Goal: Task Accomplishment & Management: Manage account settings

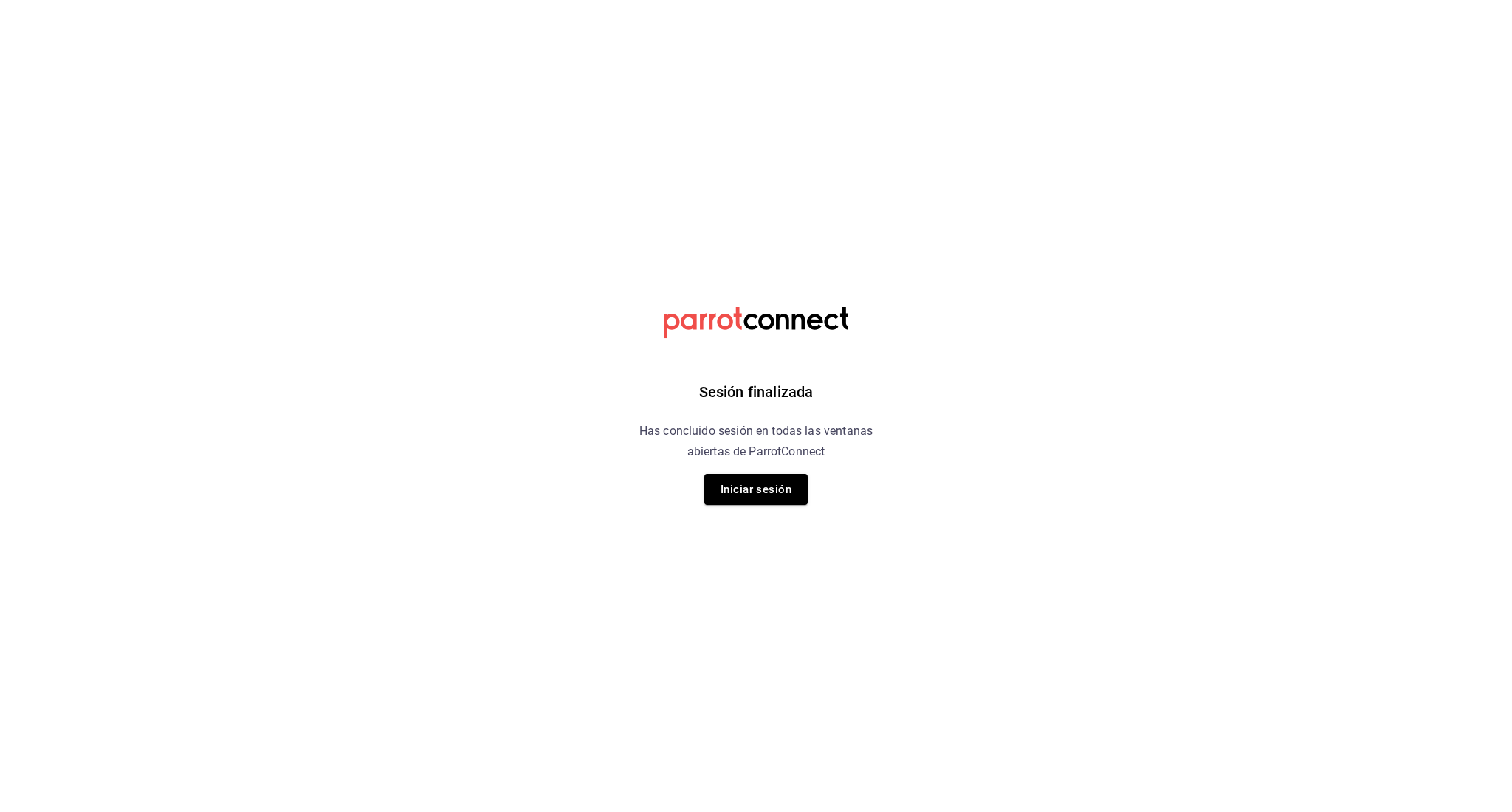
click at [777, 502] on button "Iniciar sesión" at bounding box center [756, 489] width 104 height 31
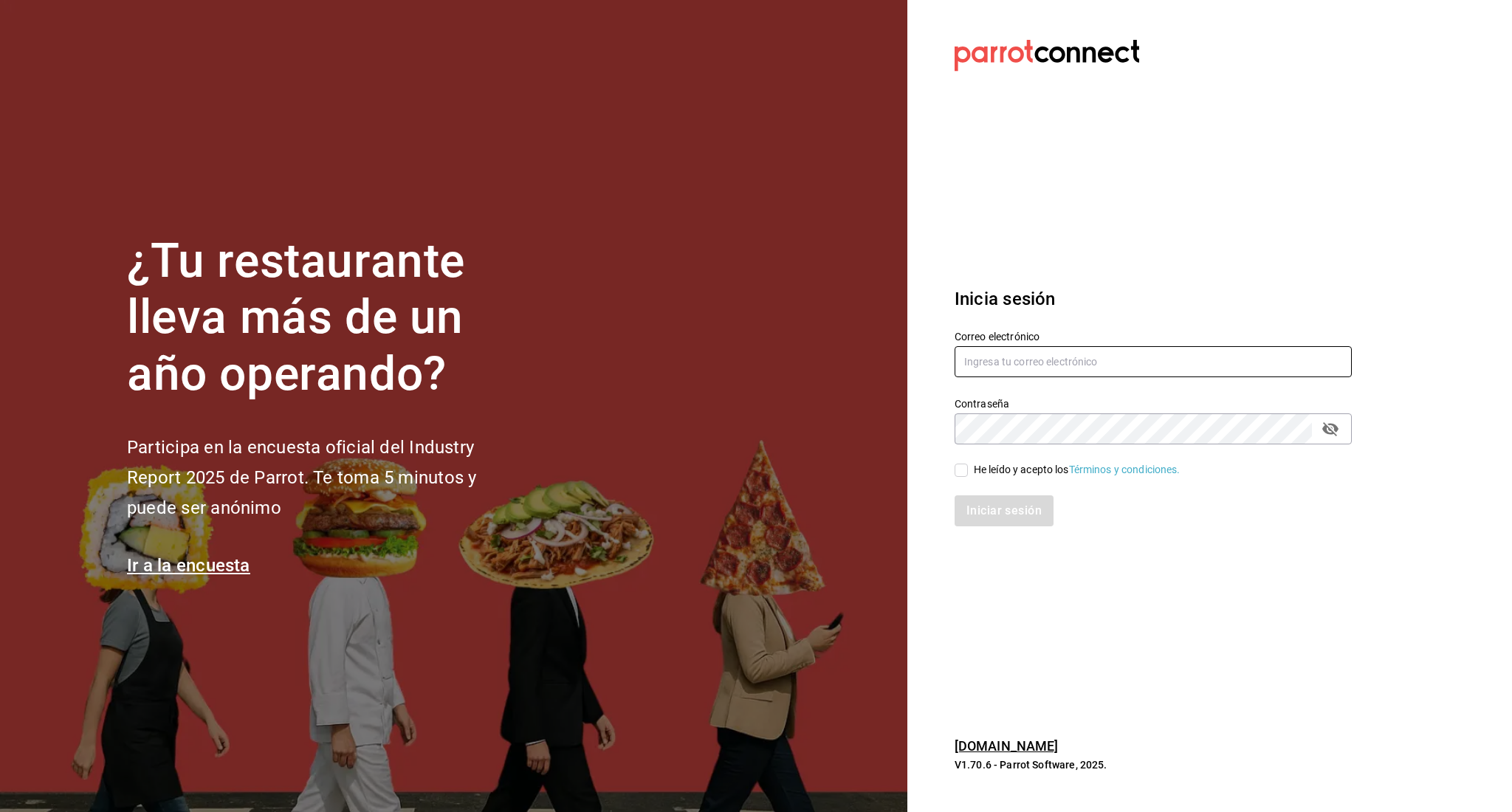
type input "irving.valles@grupocosteno.com"
click at [772, 495] on html "¿Tu restaurante lleva más de un año operando? Participa en la encuesta oficial …" at bounding box center [756, 406] width 1512 height 812
click at [970, 470] on span "He leído y acepto los Términos y condiciones." at bounding box center [1074, 470] width 213 height 16
click at [968, 470] on input "He leído y acepto los Términos y condiciones." at bounding box center [961, 469] width 13 height 13
checkbox input "true"
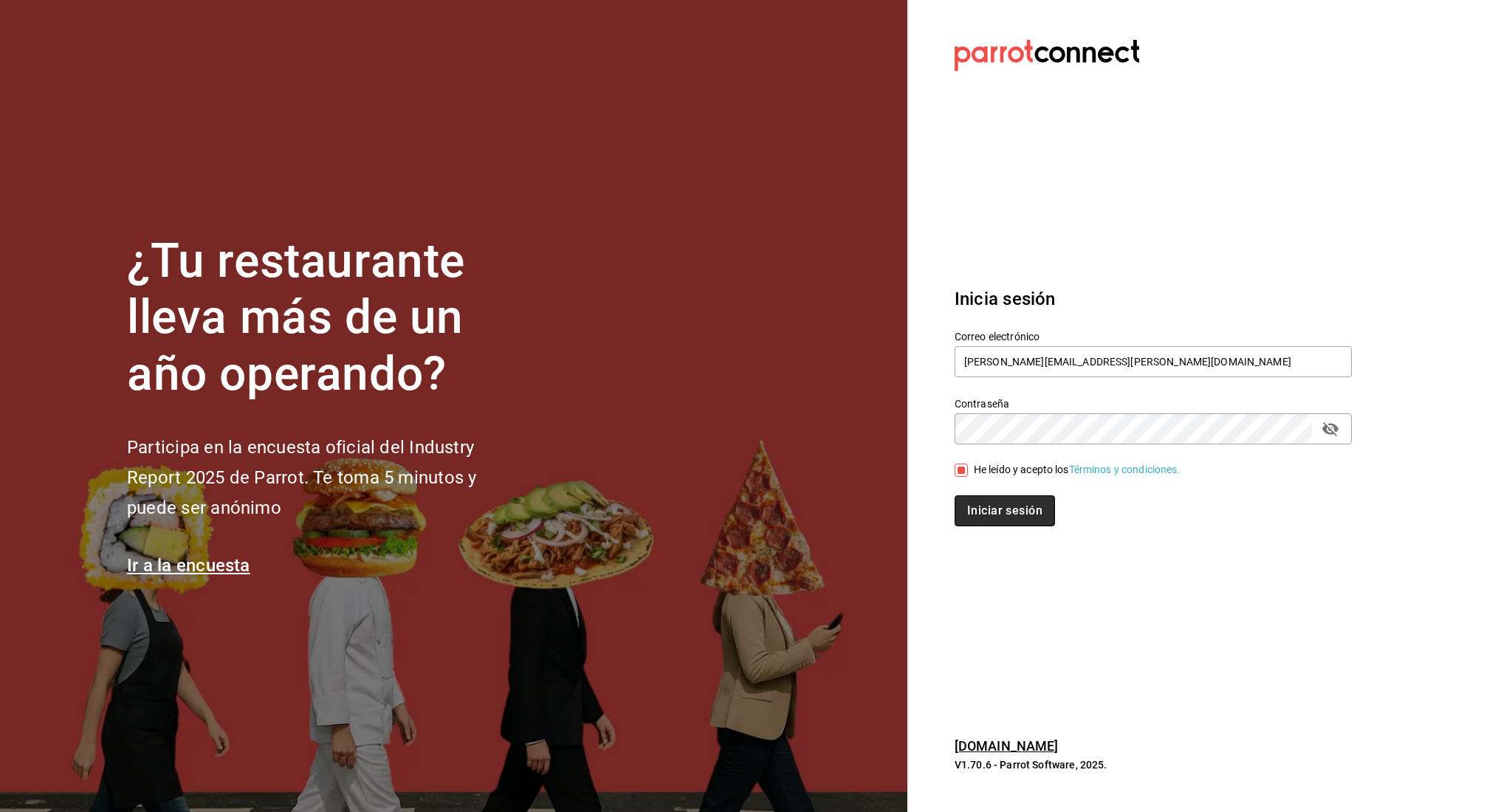
click at [979, 501] on button "Iniciar sesión" at bounding box center [1005, 510] width 101 height 31
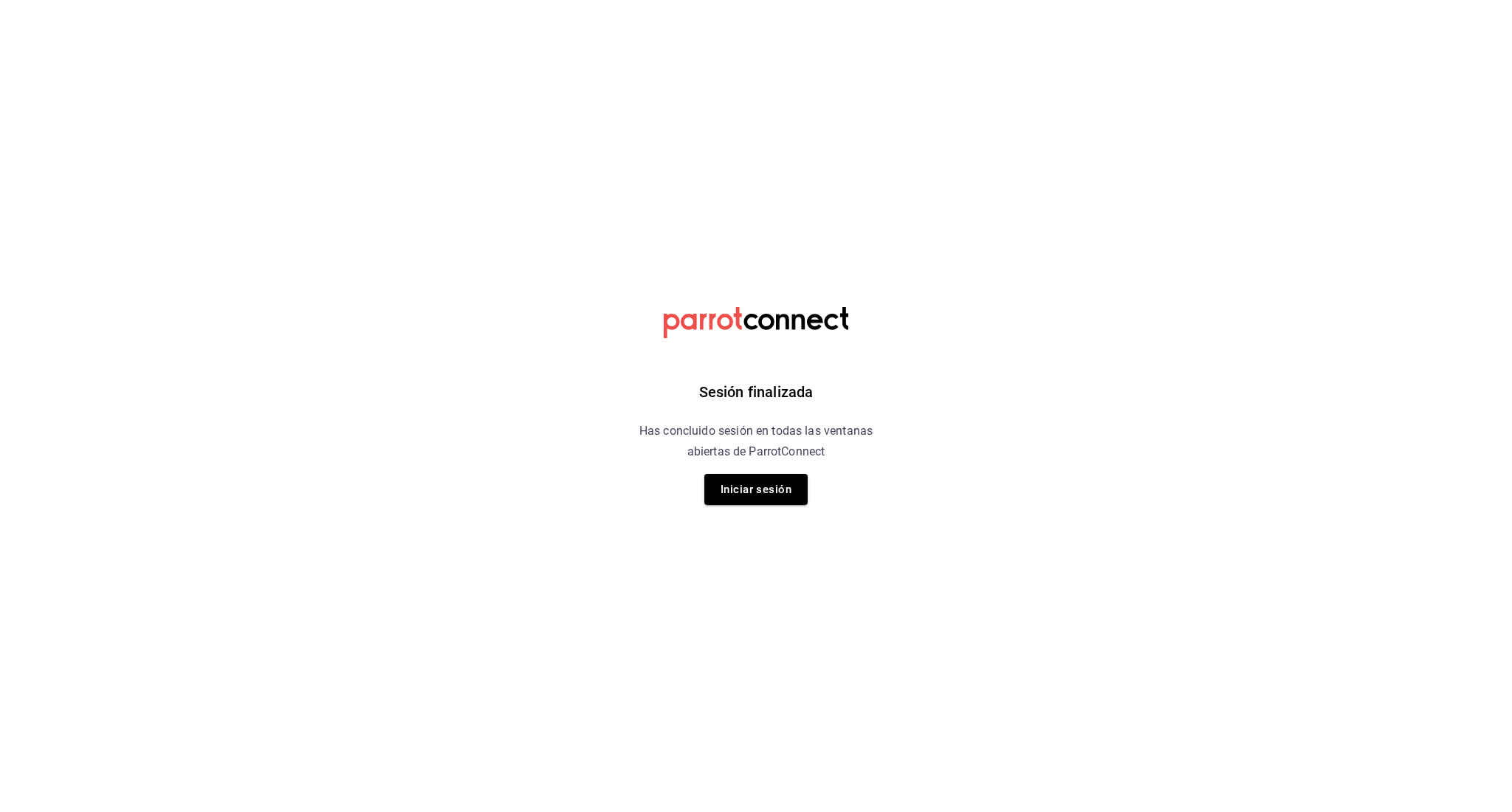
click at [783, 490] on button "Iniciar sesión" at bounding box center [756, 489] width 104 height 31
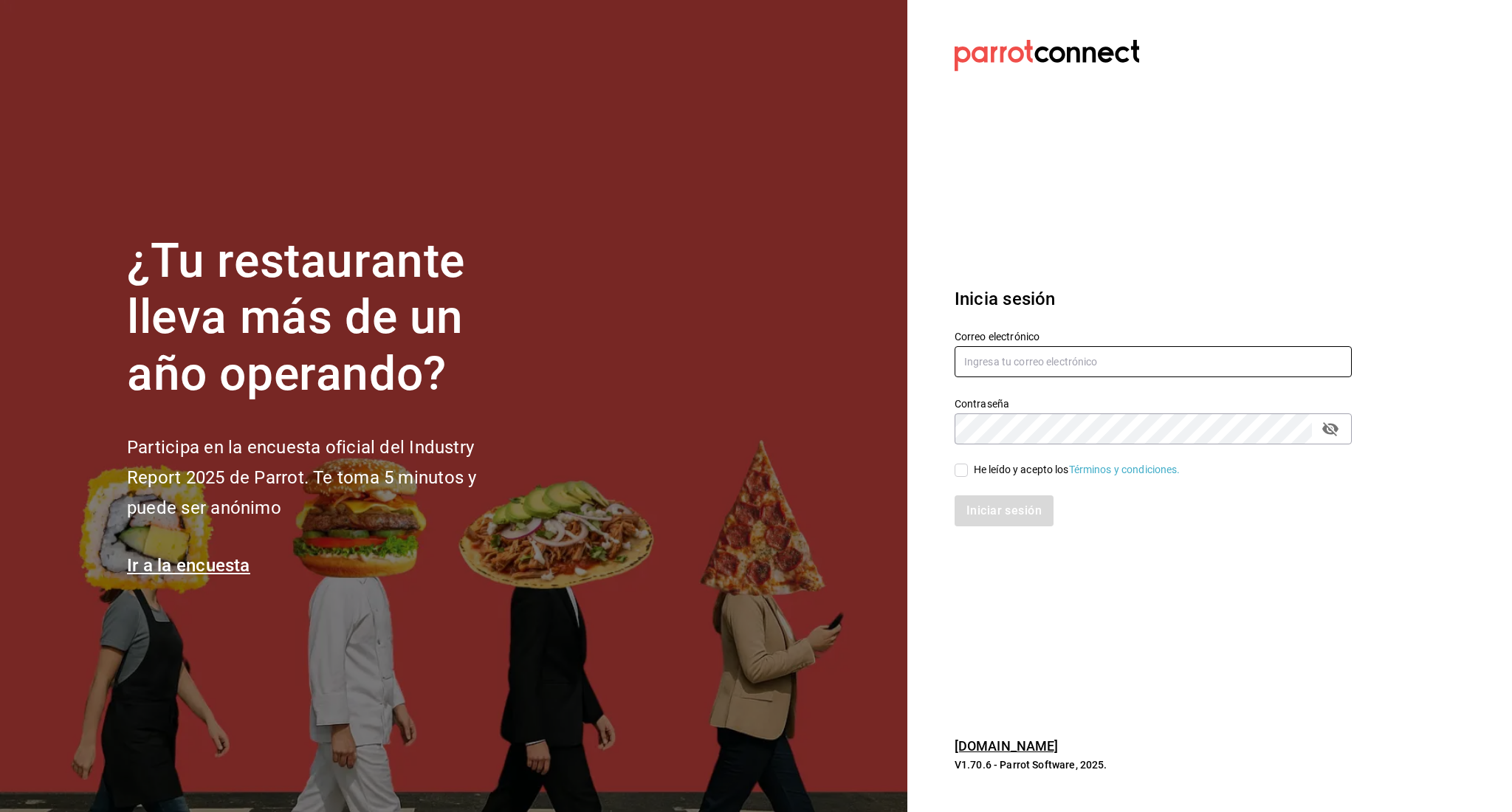
type input "irving.valles@grupocosteno.com"
click at [970, 476] on span "He leído y acepto los Términos y condiciones." at bounding box center [1074, 470] width 213 height 16
click at [968, 476] on input "He leído y acepto los Términos y condiciones." at bounding box center [961, 469] width 13 height 13
checkbox input "true"
click at [968, 494] on div "Iniciar sesión" at bounding box center [1144, 501] width 415 height 49
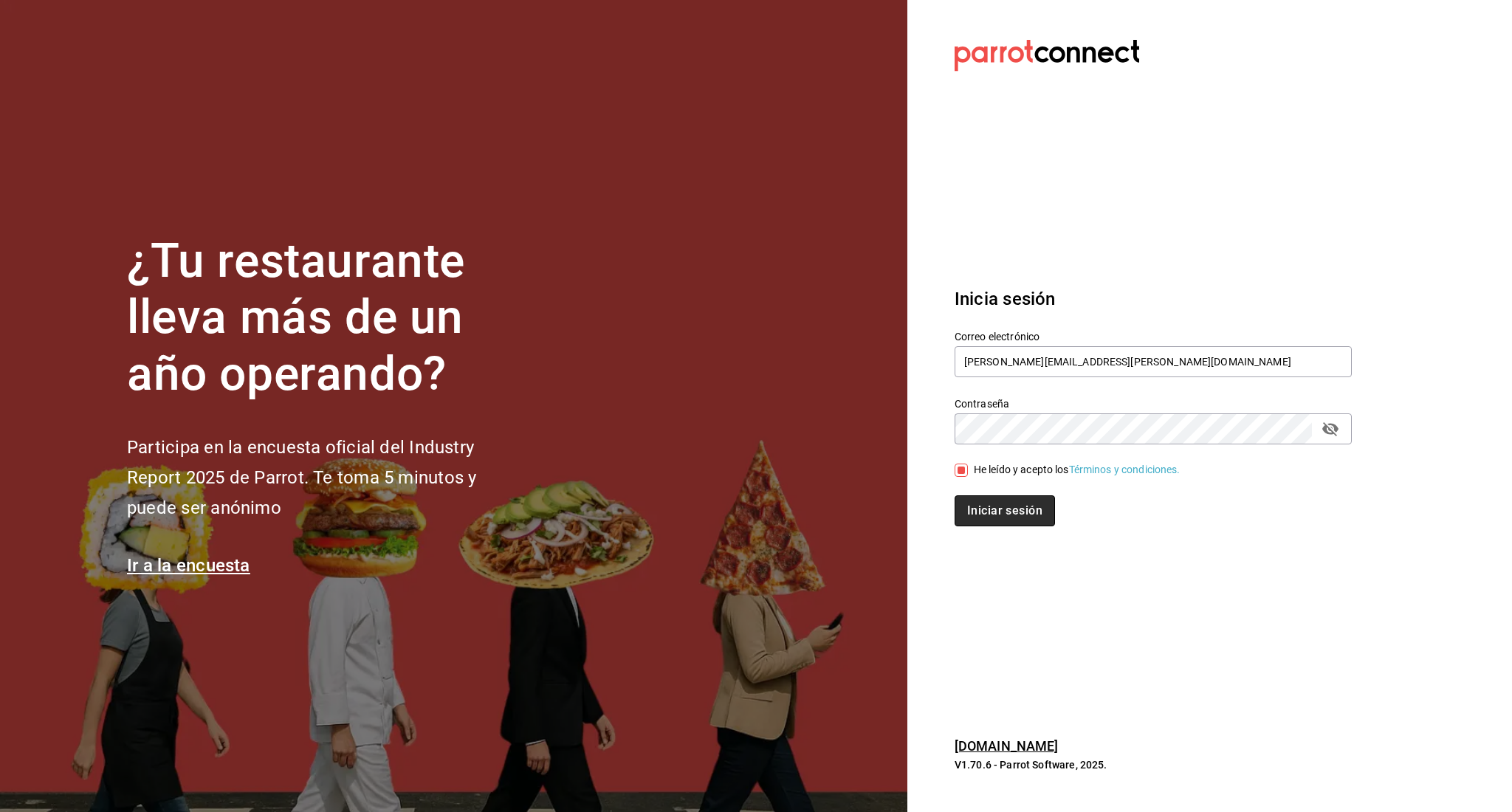
click at [968, 501] on button "Iniciar sesión" at bounding box center [1005, 510] width 101 height 31
